Goal: Complete application form: Complete application form

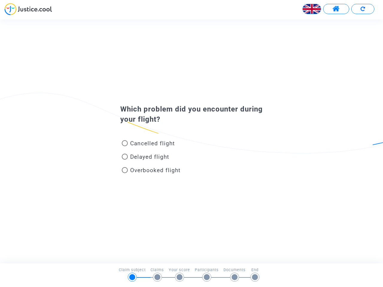
click at [312, 9] on img at bounding box center [312, 9] width 18 height 18
click at [336, 9] on span at bounding box center [335, 9] width 7 height 8
click at [362, 9] on div "Français" at bounding box center [191, 11] width 383 height 16
click at [191, 141] on div "Cancelled flight" at bounding box center [182, 144] width 132 height 13
click at [148, 144] on span "Cancelled flight" at bounding box center [152, 143] width 45 height 7
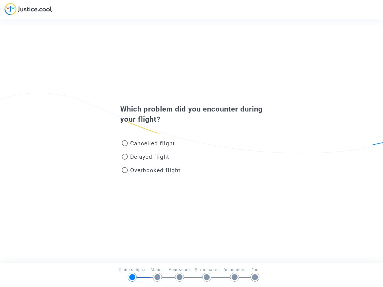
click at [125, 146] on input "Cancelled flight" at bounding box center [124, 146] width 0 height 0
radio input "true"
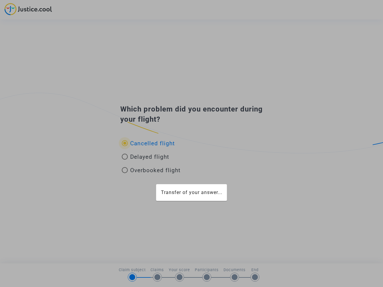
click at [148, 143] on div "Transfer of your answer..." at bounding box center [191, 143] width 383 height 287
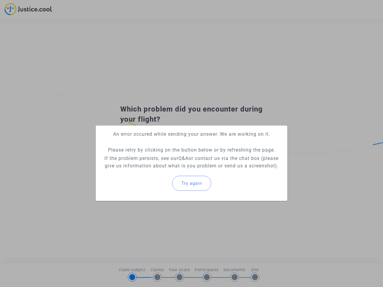
click at [145, 158] on p "If the problem persists, see our Q&A or contact us via the chat box (please giv…" at bounding box center [191, 162] width 182 height 15
click at [145, 157] on p "If the problem persists, see our Q&A or contact us via the chat box (please giv…" at bounding box center [191, 162] width 182 height 15
click at [151, 171] on div "Try again" at bounding box center [191, 183] width 182 height 26
click at [151, 170] on mat-card "An error occured while sending your answer. We are working on it. Please retry …" at bounding box center [191, 163] width 191 height 75
